Goal: Transaction & Acquisition: Purchase product/service

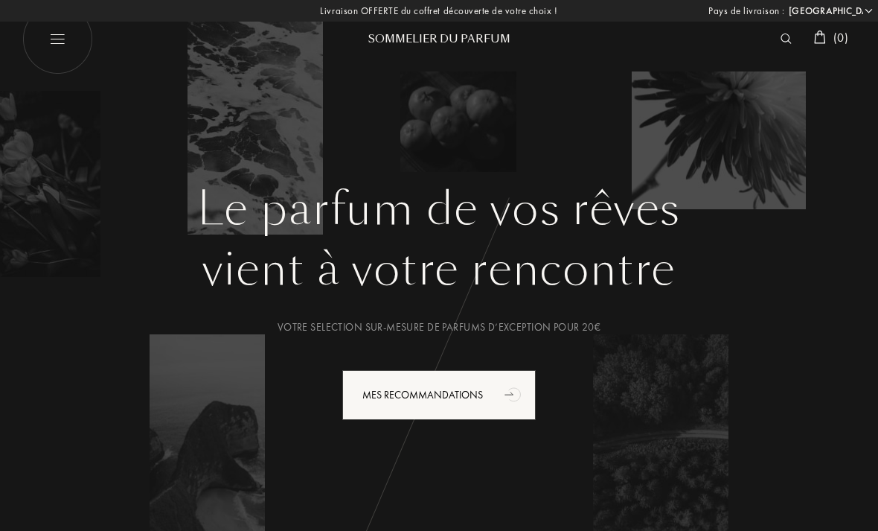
click at [871, 13] on select "Afghanistan Afrique du Sud Albanie Algérie Allemagne Andorre Angola Anguilla An…" at bounding box center [829, 11] width 89 height 15
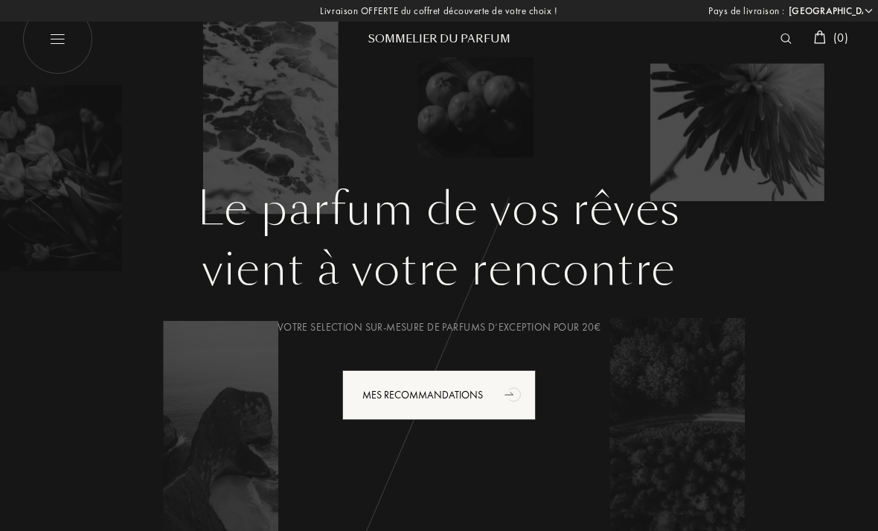
select select "ER"
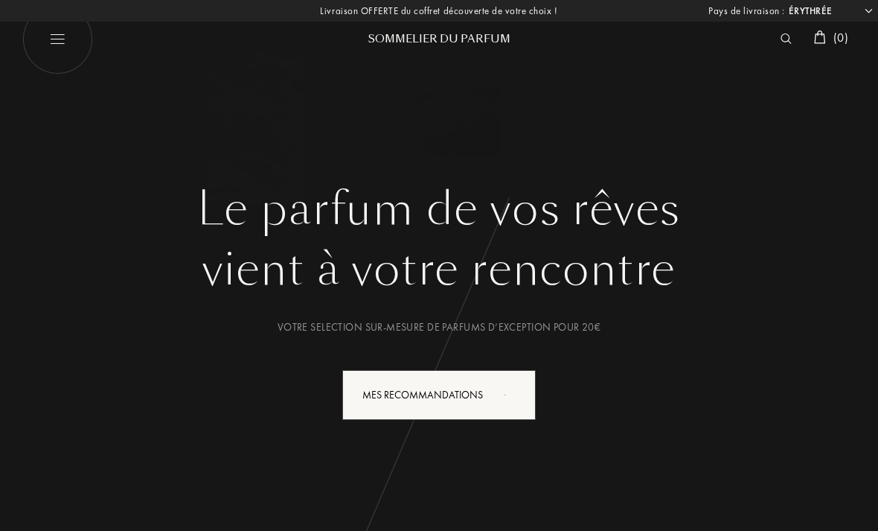
select select "ER"
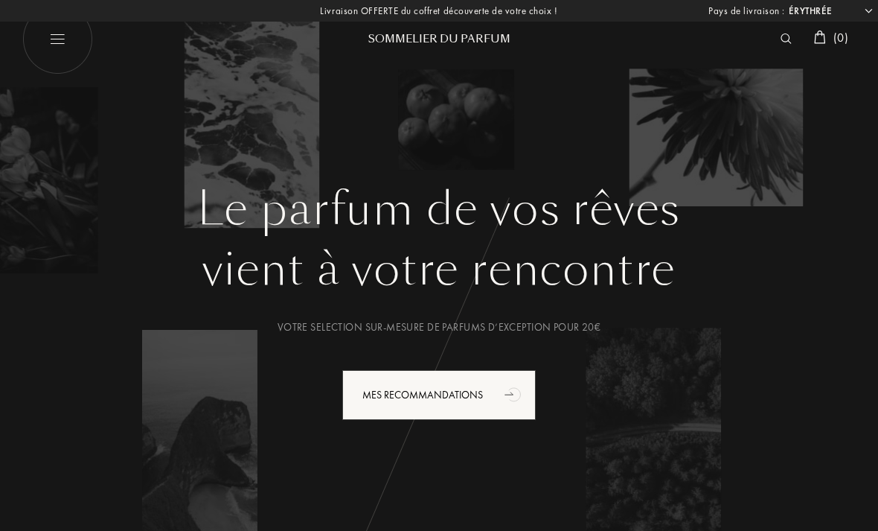
click at [63, 51] on img at bounding box center [57, 39] width 71 height 71
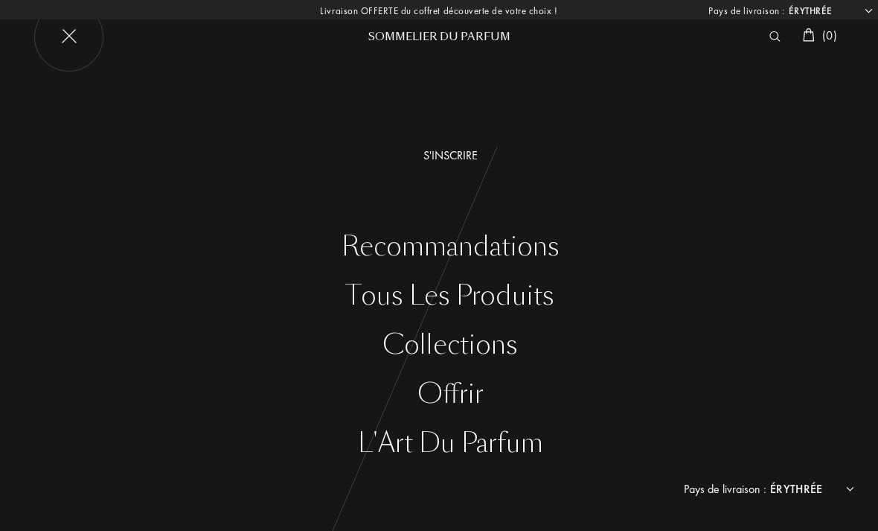
click at [847, 485] on select "Afghanistan Afrique du Sud Albanie Algérie Allemagne Andorre Angola Anguilla An…" at bounding box center [810, 489] width 89 height 18
select select "FR"
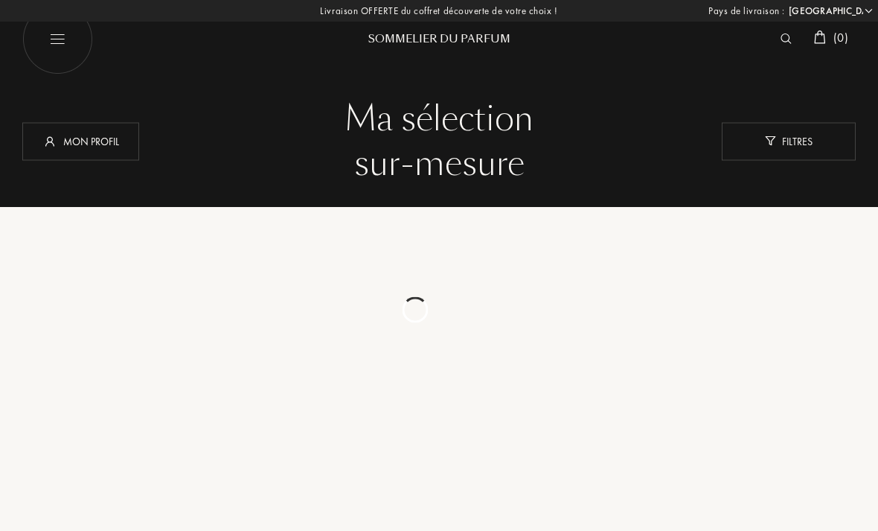
select select "FR"
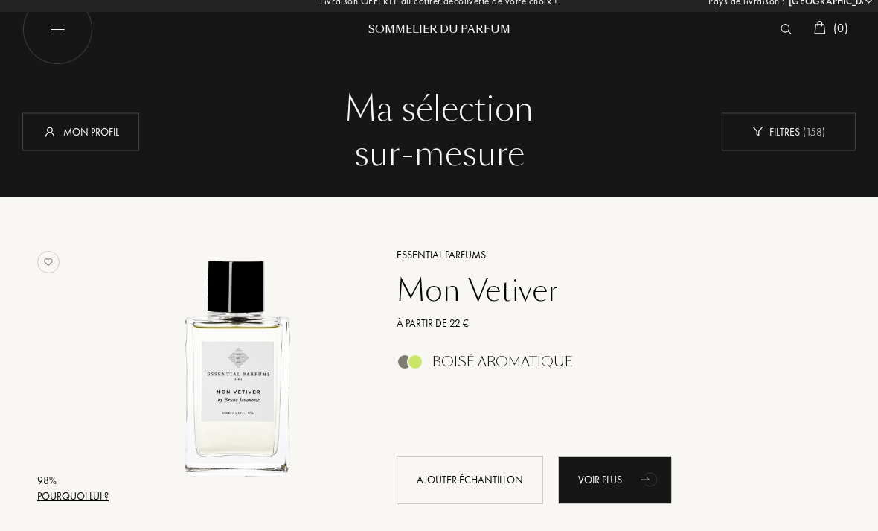
scroll to position [13, 0]
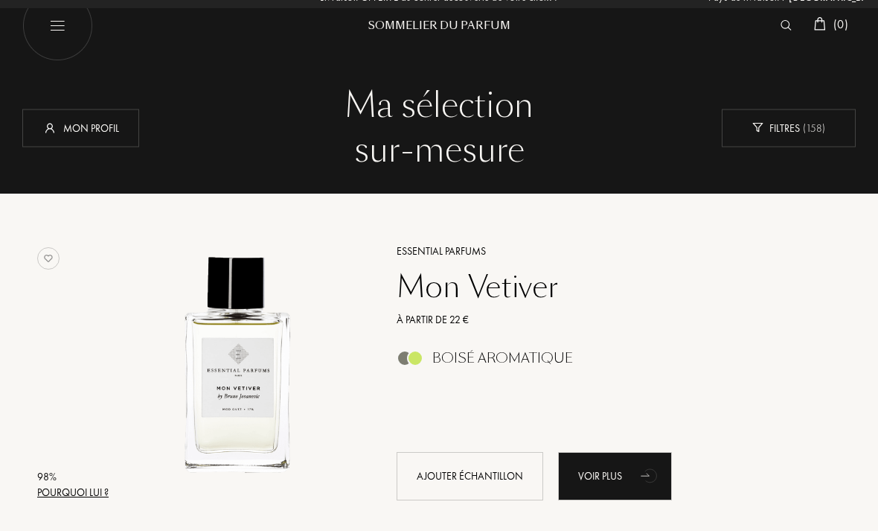
click at [473, 470] on div "Ajouter échantillon" at bounding box center [470, 476] width 147 height 48
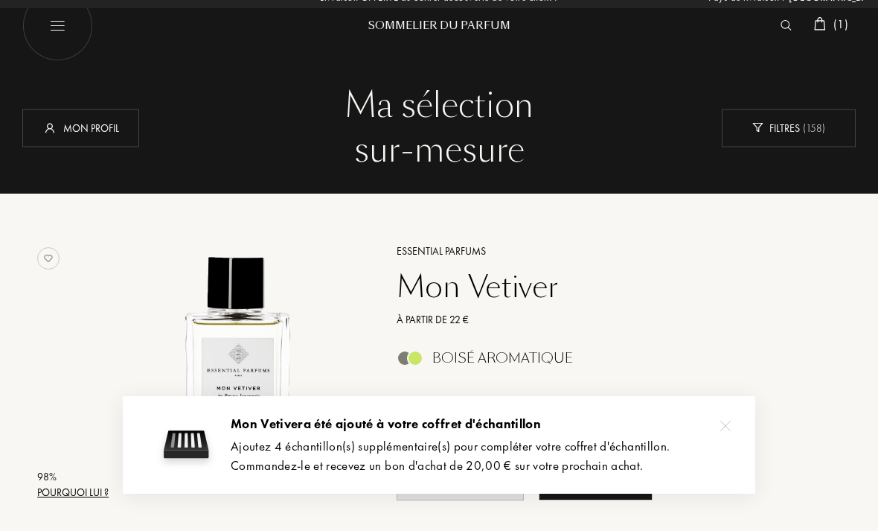
click at [836, 30] on span "( 1 )" at bounding box center [840, 24] width 15 height 16
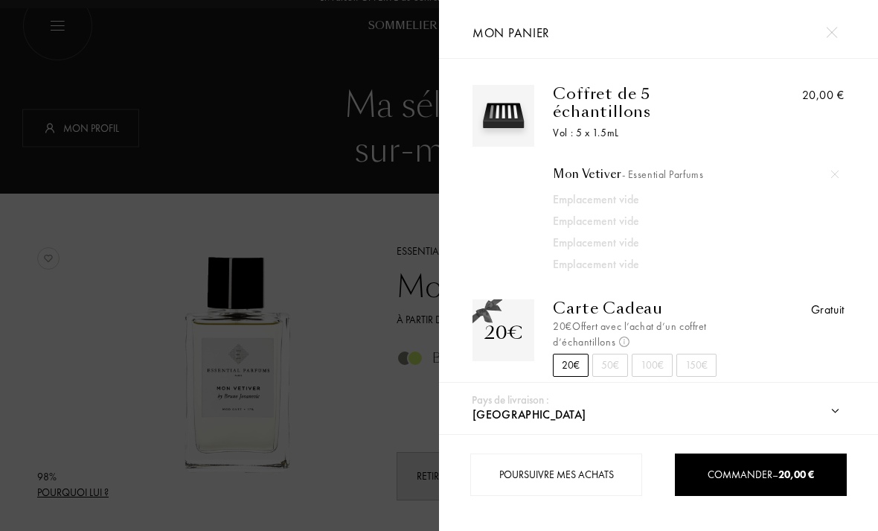
click at [825, 420] on select "Afghanistan Afrique du Sud Albanie Algérie Allemagne Andorre Angola Anguilla An…" at bounding box center [671, 414] width 404 height 39
click at [359, 251] on div at bounding box center [219, 265] width 439 height 531
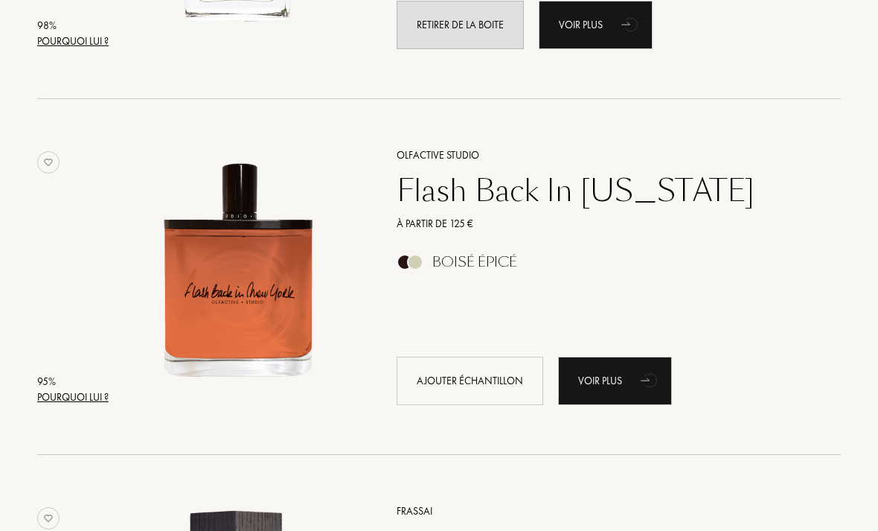
scroll to position [464, 0]
click at [490, 382] on div "Ajouter échantillon" at bounding box center [470, 380] width 147 height 48
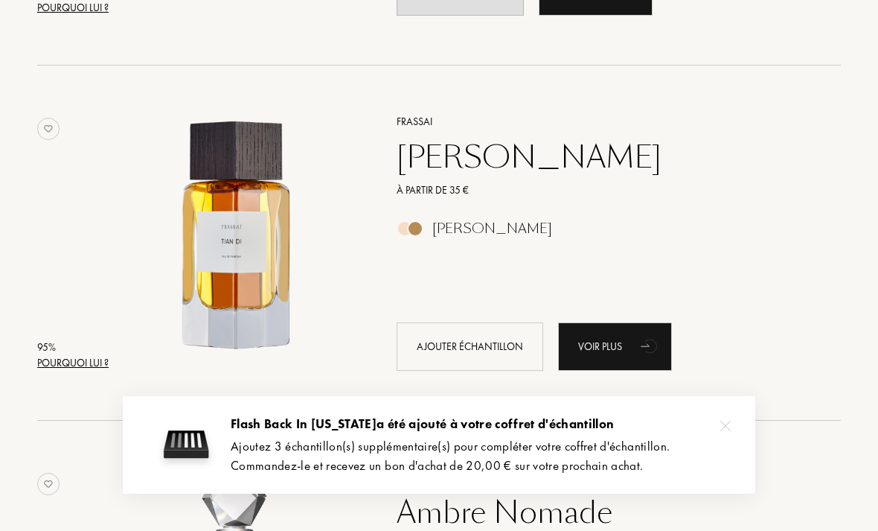
click at [474, 342] on div "Ajouter échantillon" at bounding box center [470, 346] width 147 height 48
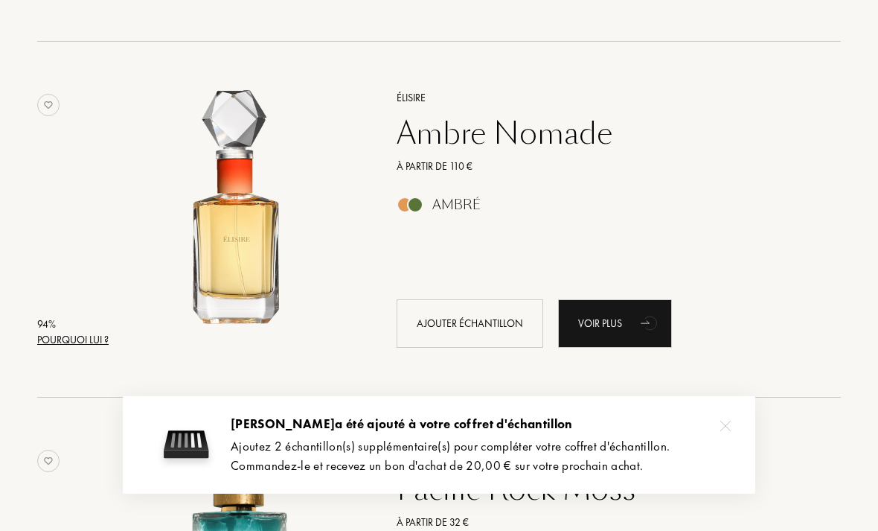
click at [484, 327] on div "Ajouter échantillon" at bounding box center [470, 323] width 147 height 48
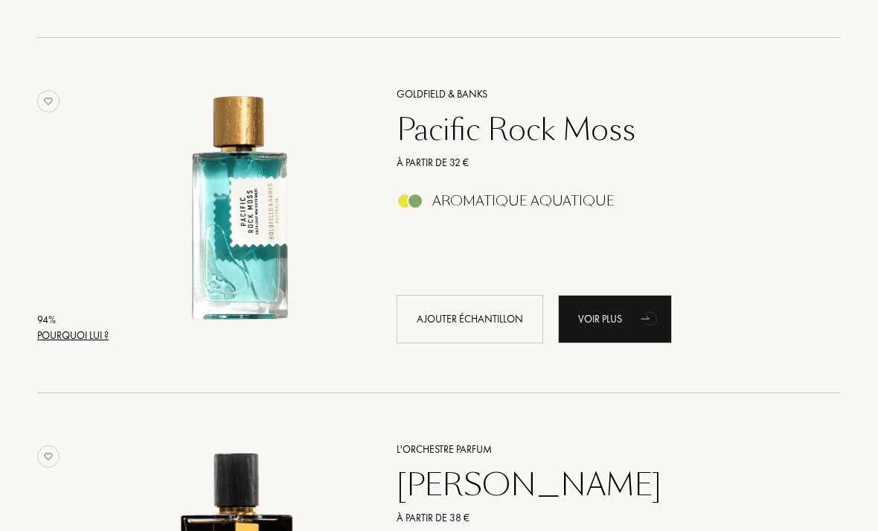
scroll to position [1592, 0]
click at [479, 316] on div "Ajouter échantillon" at bounding box center [470, 319] width 147 height 48
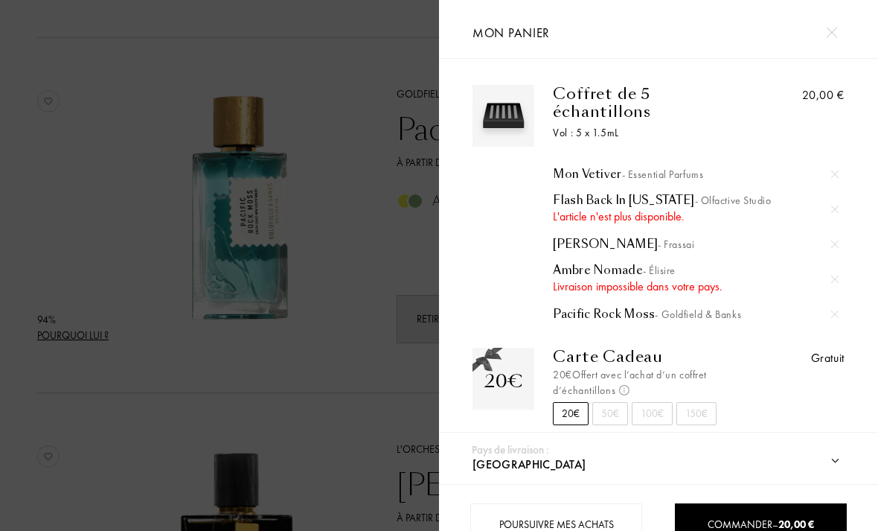
click at [827, 270] on div at bounding box center [835, 279] width 22 height 22
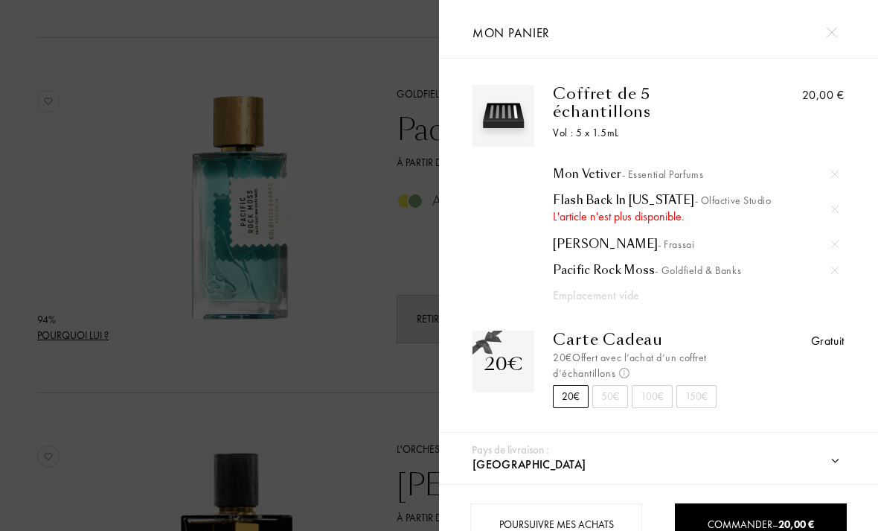
click at [837, 205] on img at bounding box center [834, 208] width 7 height 7
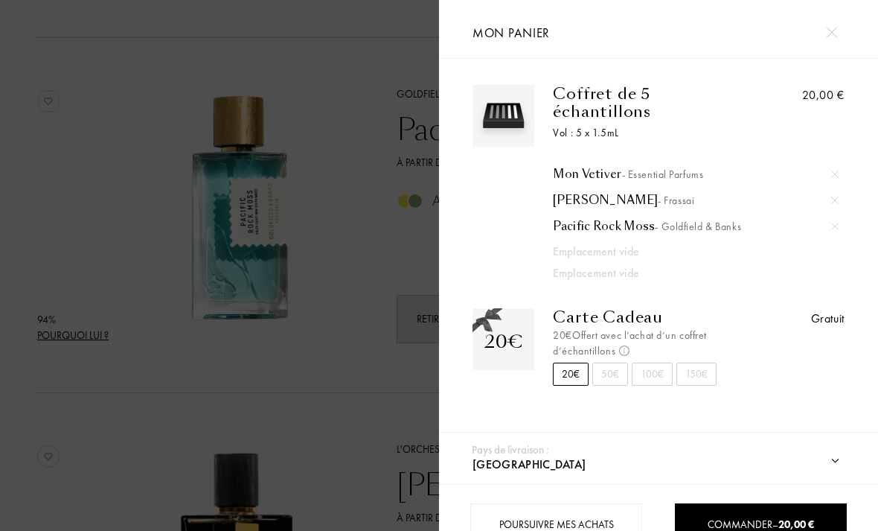
click at [336, 396] on div at bounding box center [219, 290] width 439 height 580
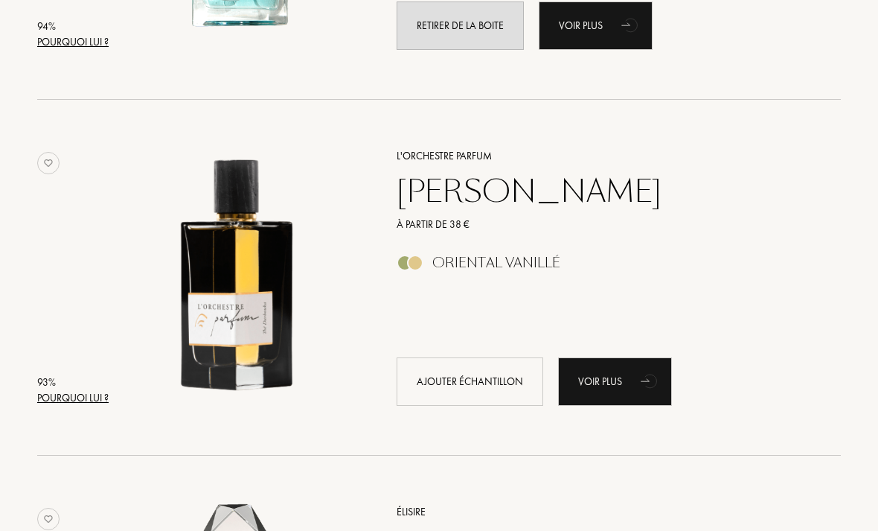
scroll to position [1958, 0]
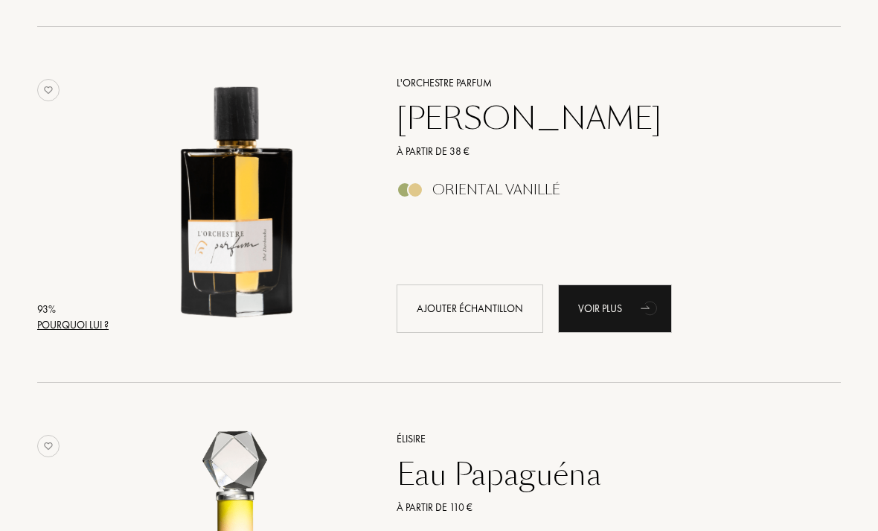
click at [482, 310] on div "Ajouter échantillon" at bounding box center [470, 308] width 147 height 48
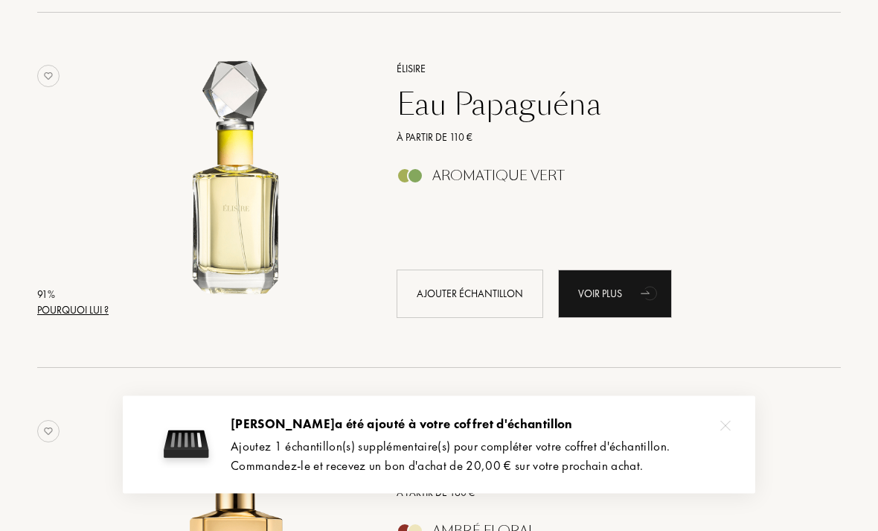
scroll to position [2327, 0]
click at [470, 296] on div "Ajouter échantillon" at bounding box center [470, 293] width 147 height 48
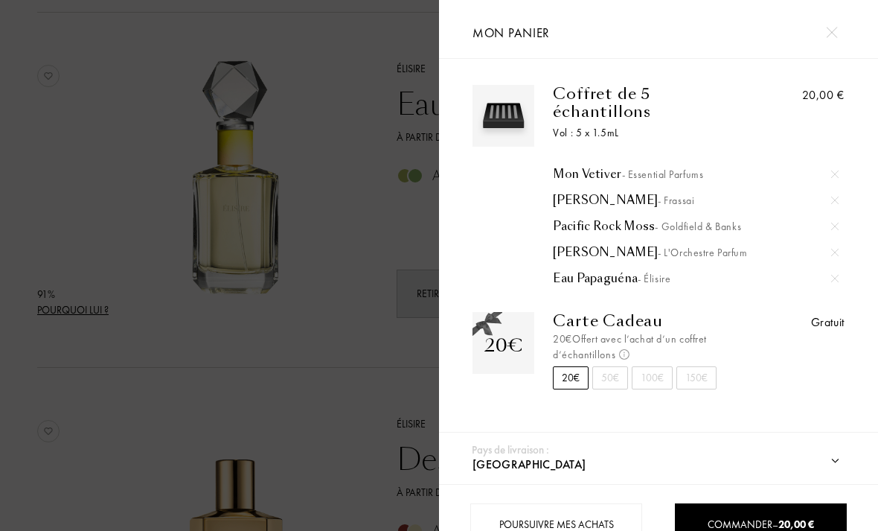
click at [751, 530] on span "Commander – 20,00 €" at bounding box center [761, 523] width 106 height 13
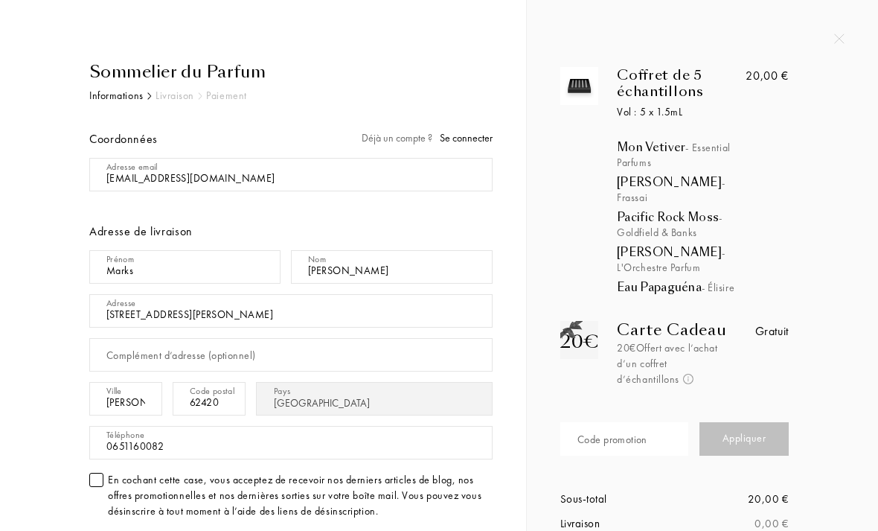
select select "FR"
click at [837, 43] on img at bounding box center [839, 38] width 10 height 10
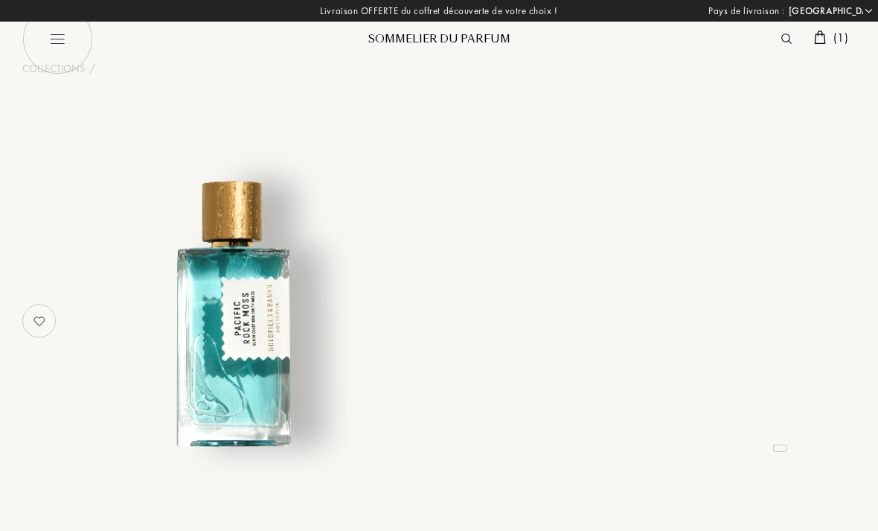
select select "FR"
